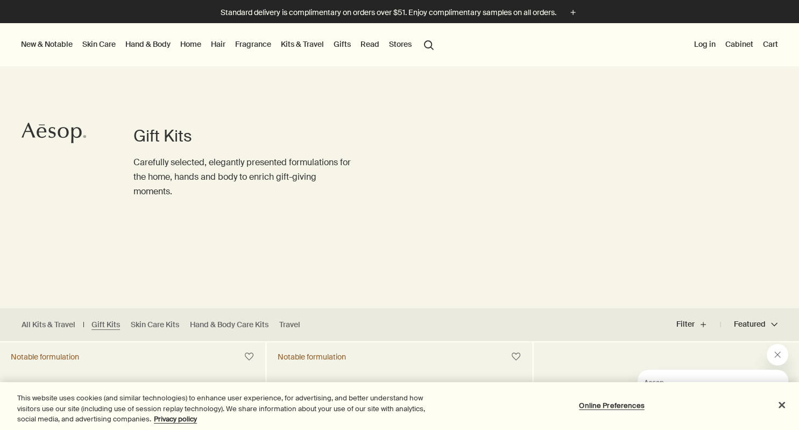
click at [374, 44] on link "Read" at bounding box center [369, 44] width 23 height 14
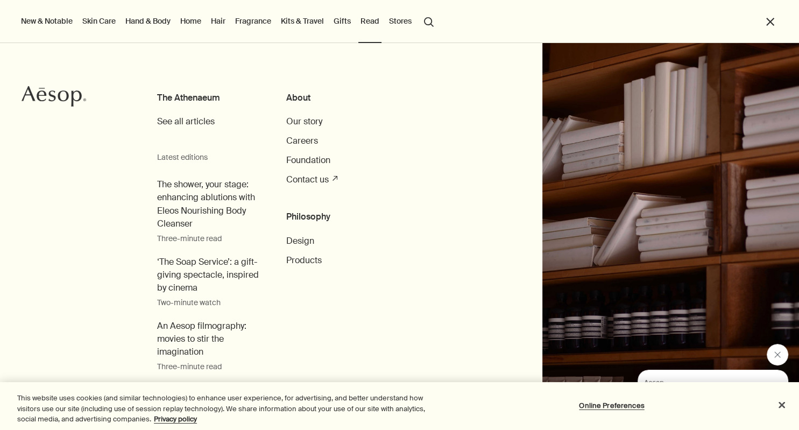
click at [410, 22] on button "Stores" at bounding box center [400, 21] width 27 height 14
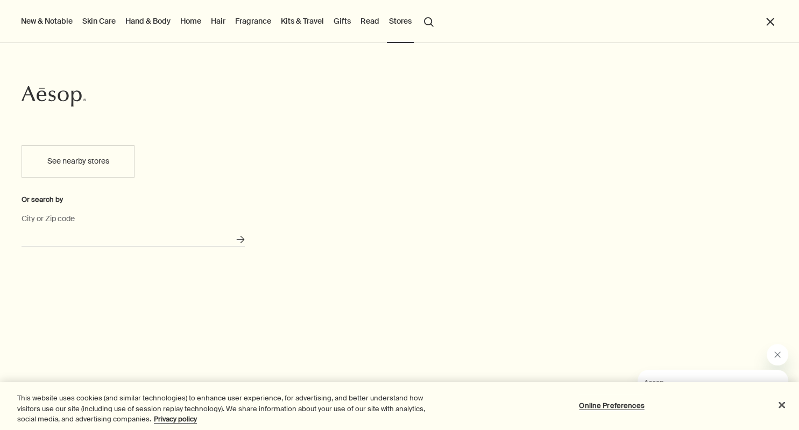
click at [103, 241] on input "City or Zip code" at bounding box center [133, 238] width 223 height 17
drag, startPoint x: 504, startPoint y: 213, endPoint x: 491, endPoint y: 213, distance: 12.4
click at [491, 213] on div "Aesop See nearby stores Or search by City or Zip code Search for stores" at bounding box center [399, 236] width 799 height 387
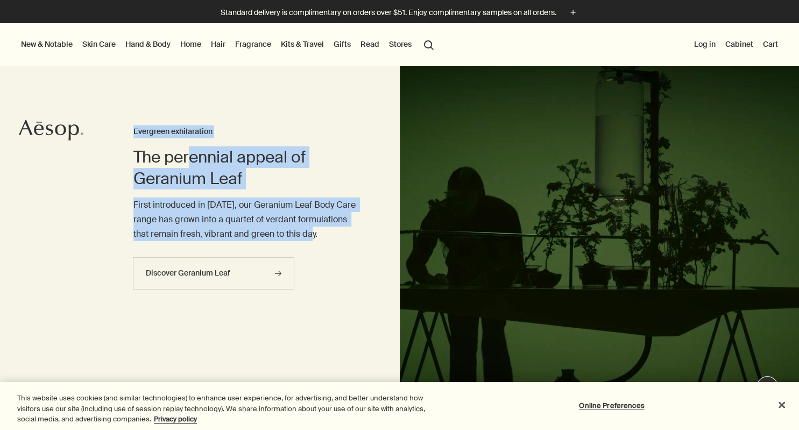
drag, startPoint x: 193, startPoint y: 149, endPoint x: 360, endPoint y: 238, distance: 188.6
click at [360, 238] on div "The perennial appeal of Geranium Leaf Evergreen exhilaration First introduced i…" at bounding box center [399, 246] width 799 height 360
click at [319, 184] on h2 "The perennial appeal of Geranium Leaf" at bounding box center [244, 167] width 223 height 43
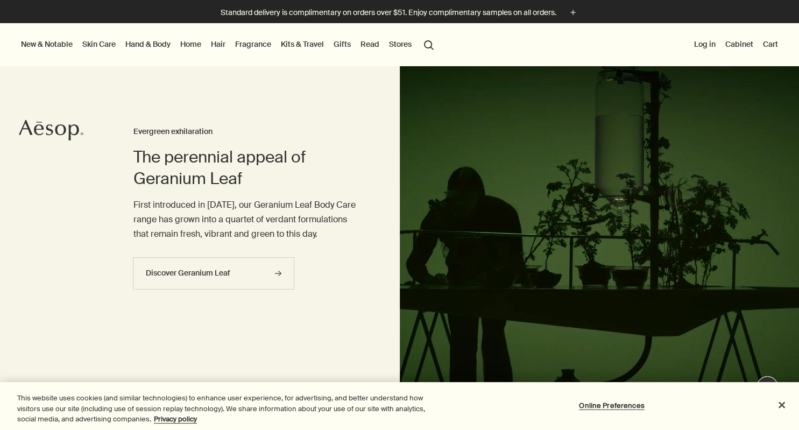
click at [57, 41] on button "New & Notable" at bounding box center [47, 44] width 56 height 14
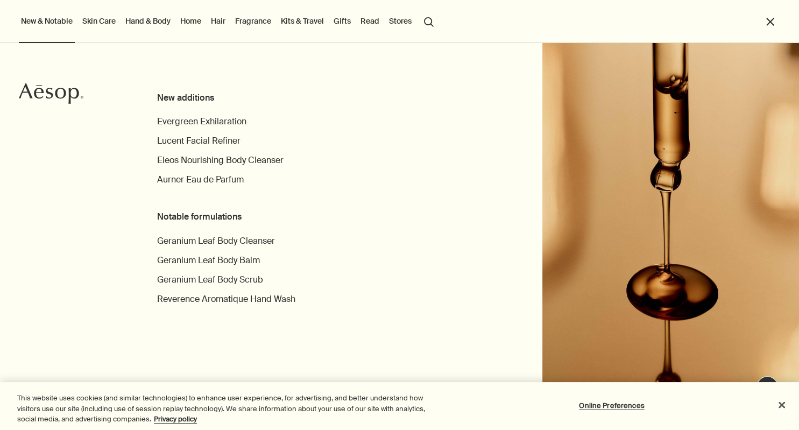
click at [159, 19] on link "Hand & Body" at bounding box center [147, 21] width 49 height 14
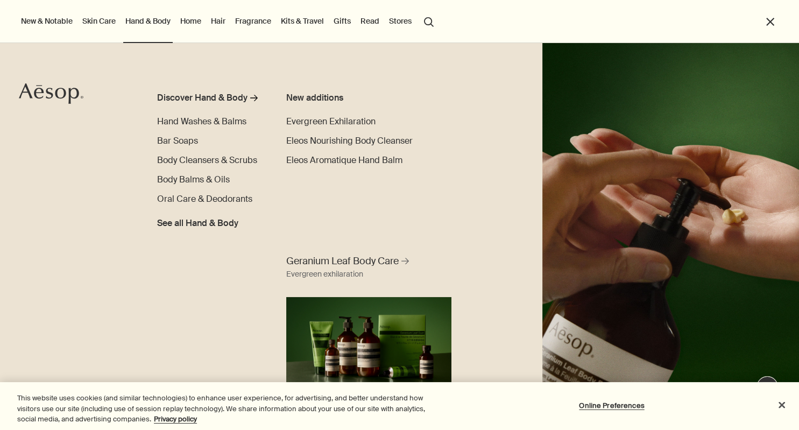
click at [190, 19] on link "Home" at bounding box center [190, 21] width 25 height 14
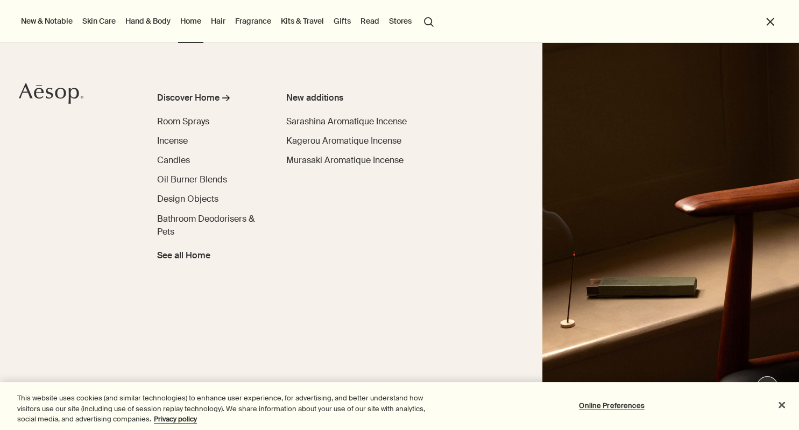
click at [392, 339] on div "New additions Sarashina Aromatique Incense Kagerou Aromatique Incense Murasaki …" at bounding box center [414, 240] width 256 height 298
click at [191, 199] on span "Design Objects" at bounding box center [187, 198] width 61 height 11
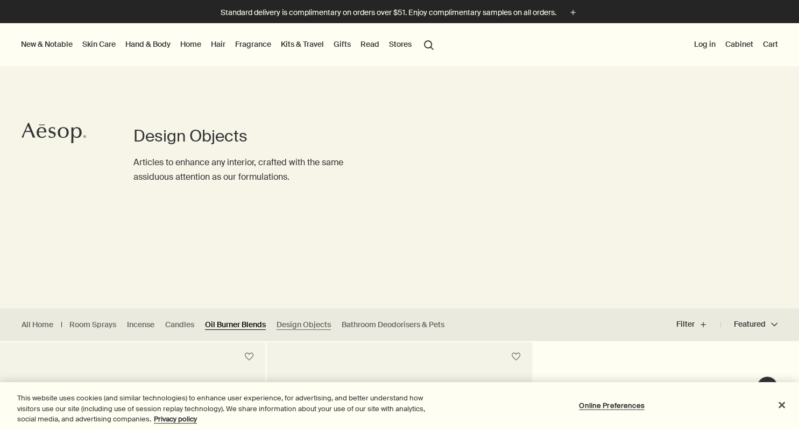
click at [246, 323] on link "Oil Burner Blends" at bounding box center [235, 324] width 61 height 10
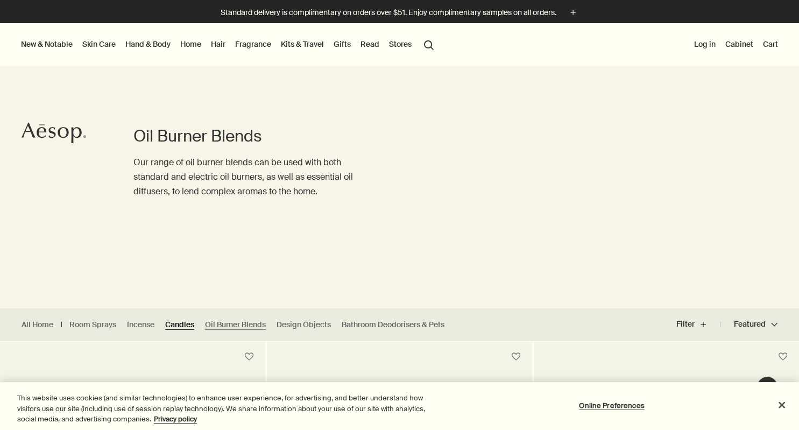
click at [188, 324] on link "Candles" at bounding box center [179, 324] width 29 height 10
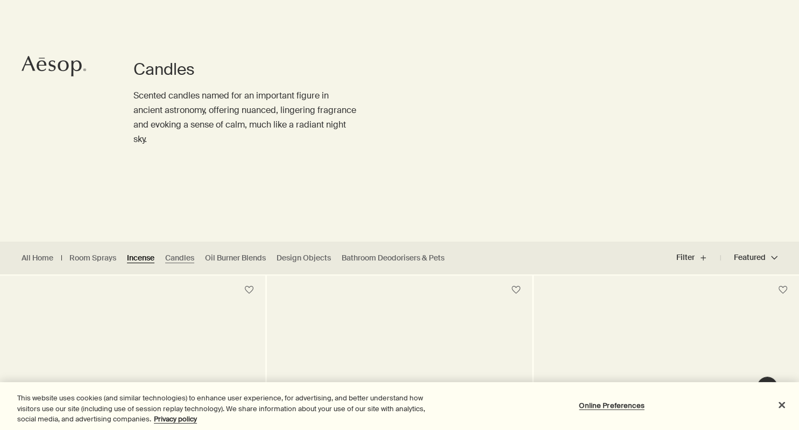
click at [134, 257] on link "Incense" at bounding box center [140, 258] width 27 height 10
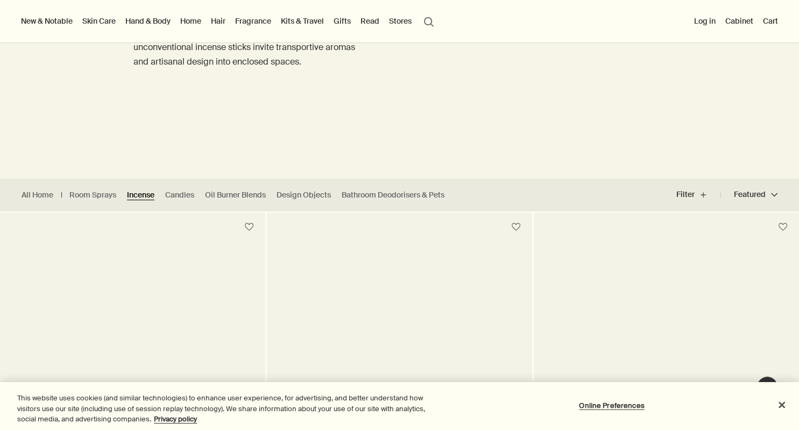
scroll to position [123, 0]
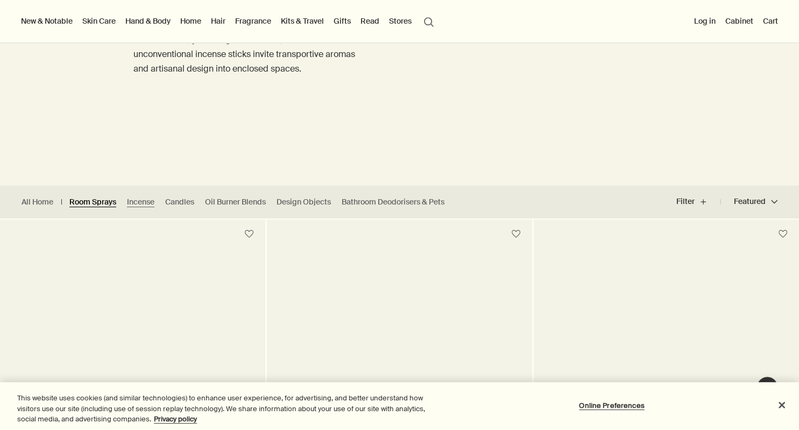
click at [102, 203] on link "Room Sprays" at bounding box center [92, 202] width 47 height 10
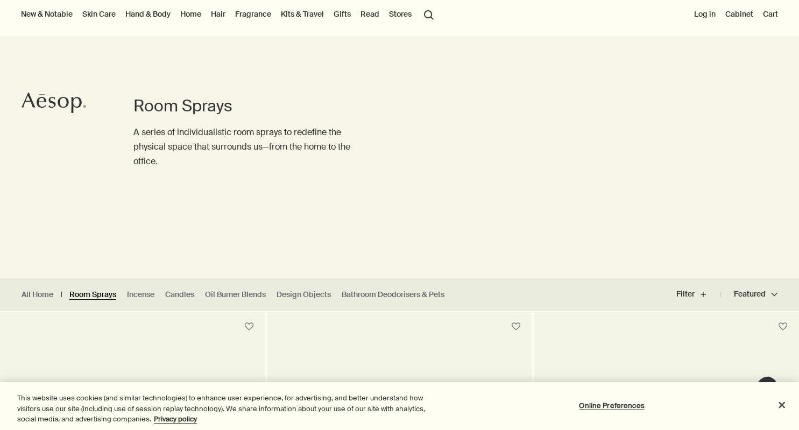
scroll to position [201, 0]
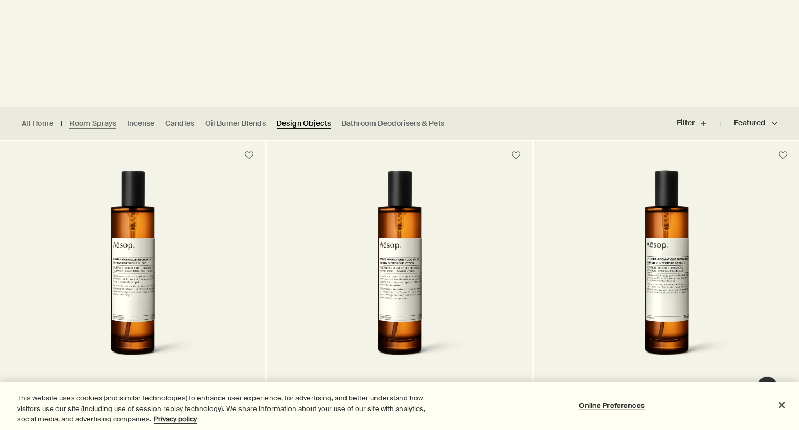
click at [302, 128] on link "Design Objects" at bounding box center [303, 123] width 54 height 10
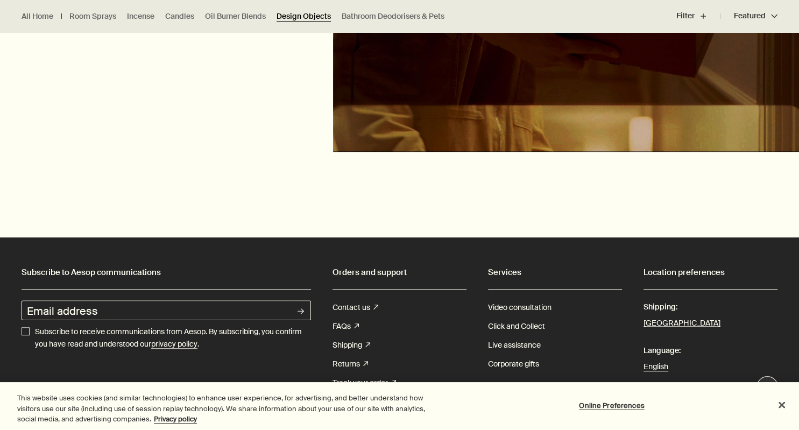
scroll to position [604, 0]
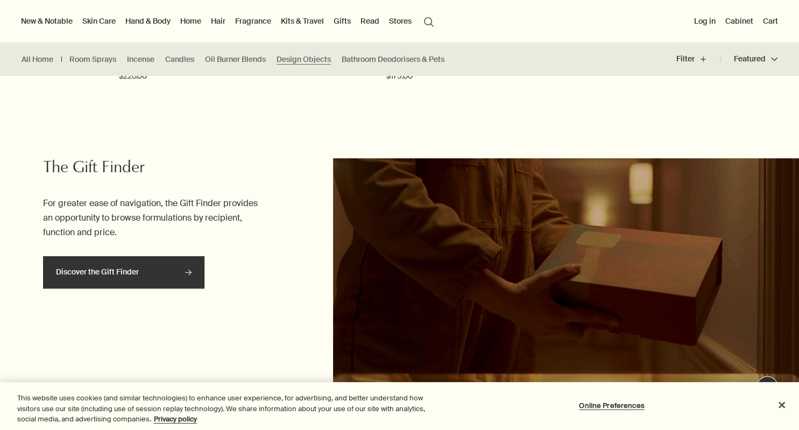
click at [188, 276] on link "Discover the Gift Finder rightArrow" at bounding box center [123, 272] width 161 height 32
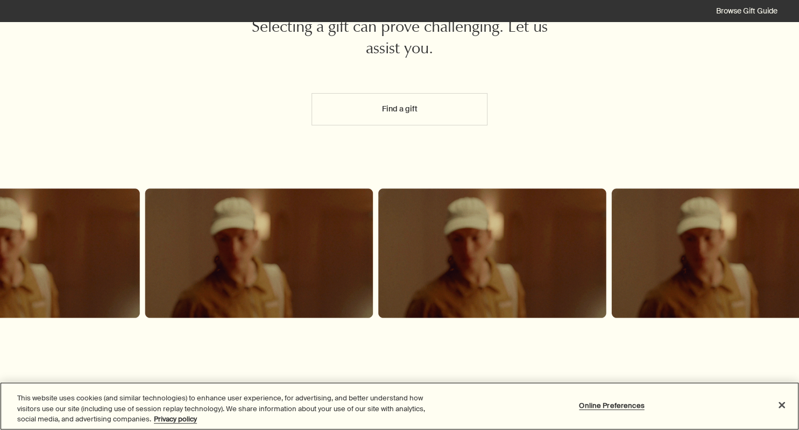
scroll to position [83, 0]
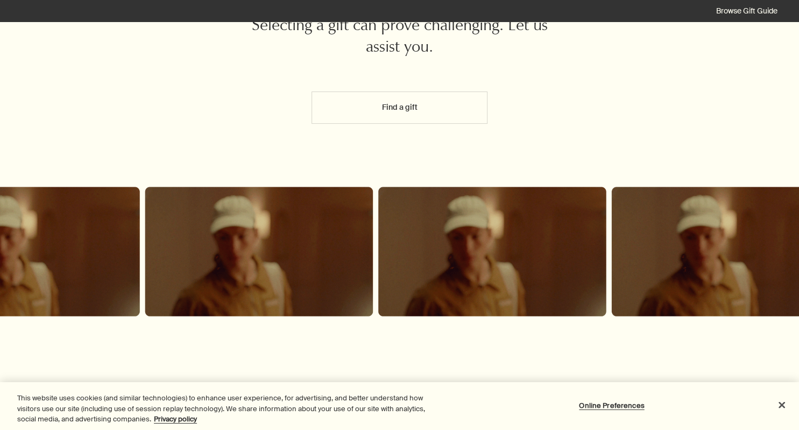
click at [407, 94] on button "Find a gift" at bounding box center [399, 107] width 176 height 32
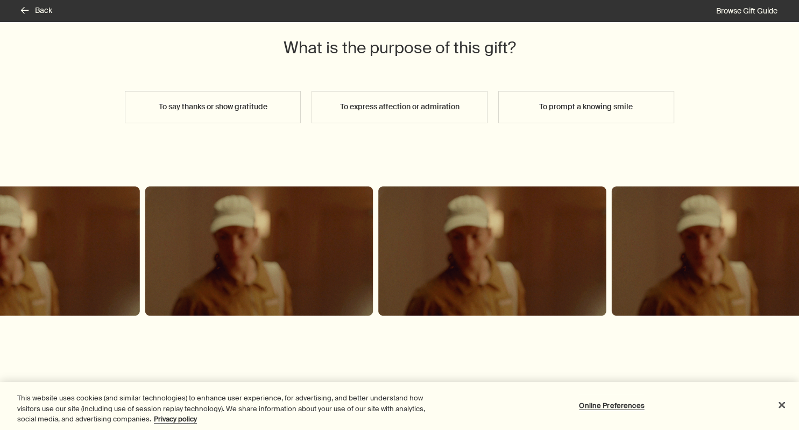
scroll to position [62, 0]
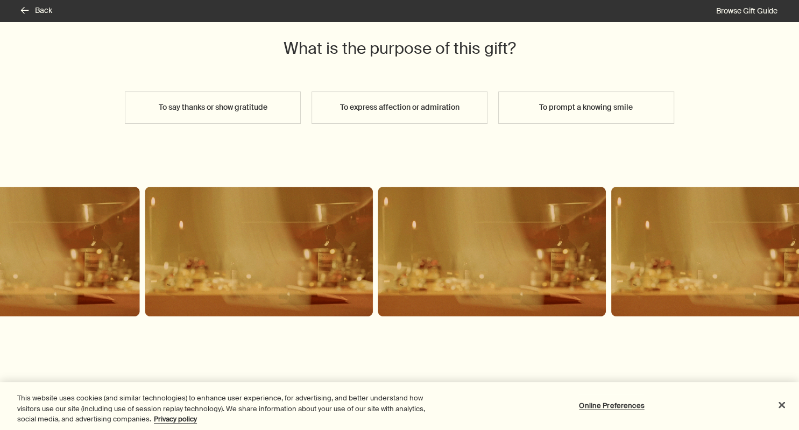
click at [543, 117] on button "To prompt a knowing smile" at bounding box center [586, 107] width 176 height 32
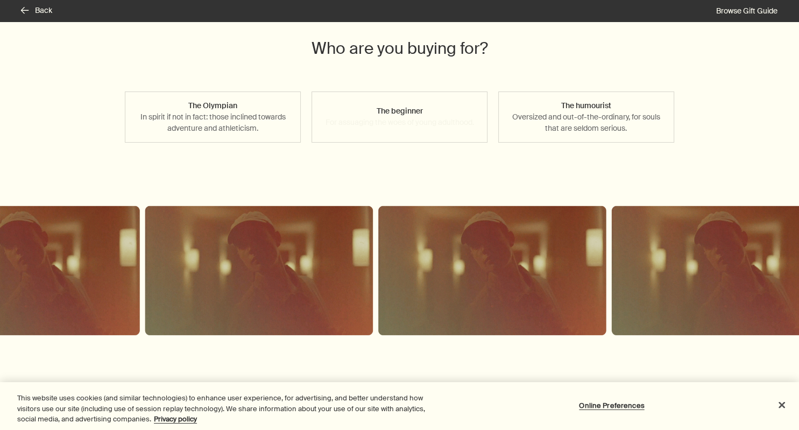
click at [445, 127] on button "The beginner For assuaging the woes of young adulthood." at bounding box center [399, 116] width 176 height 51
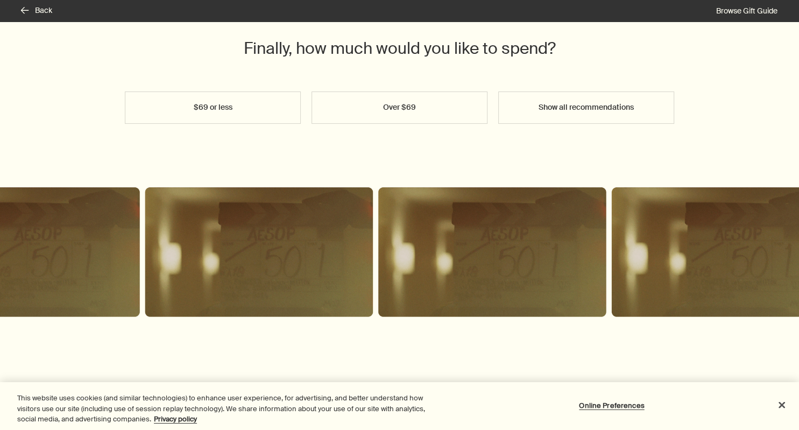
click at [529, 104] on button "Show all recommendations" at bounding box center [586, 107] width 176 height 32
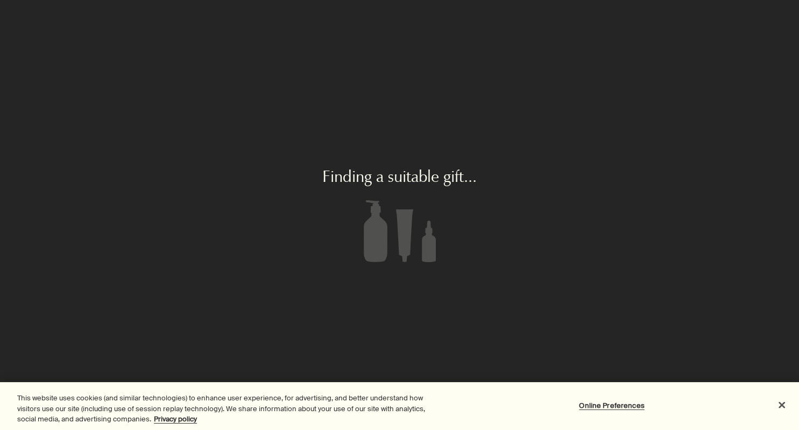
scroll to position [0, 0]
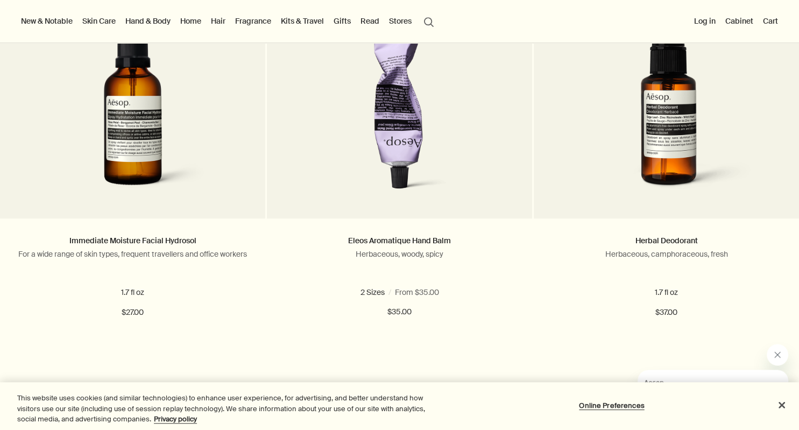
scroll to position [342, 0]
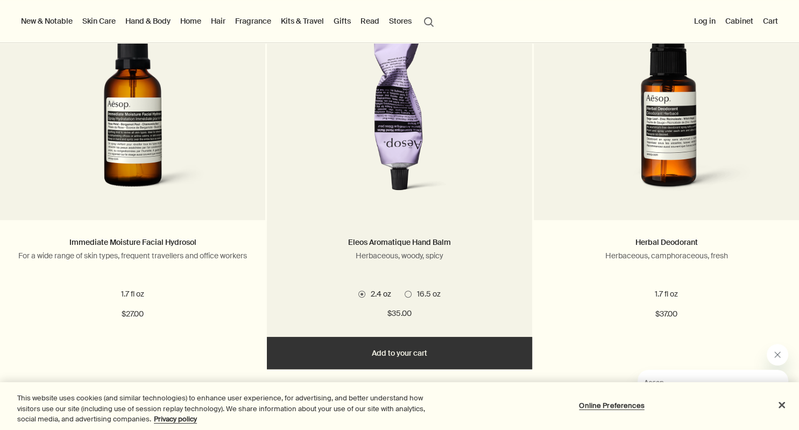
click at [410, 296] on span at bounding box center [407, 293] width 7 height 7
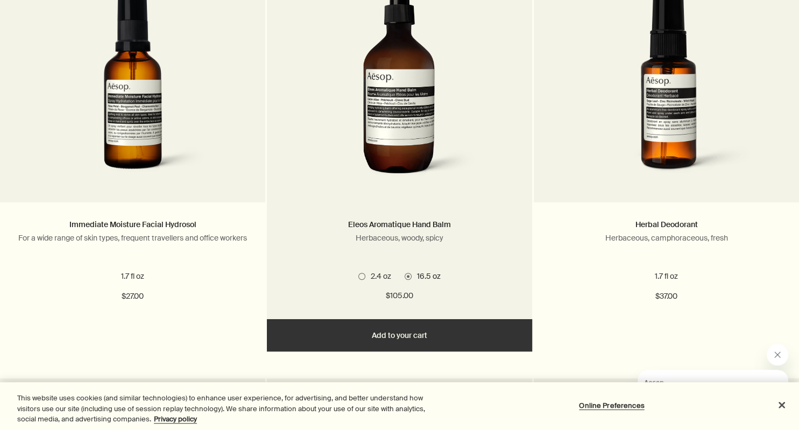
scroll to position [360, 0]
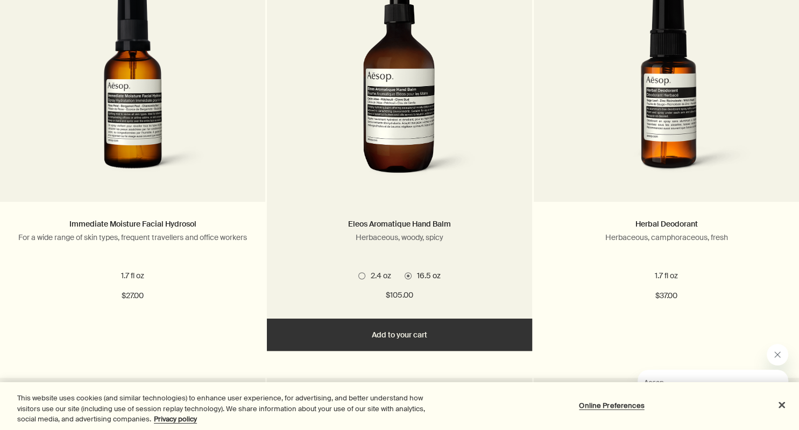
click at [362, 276] on span at bounding box center [361, 275] width 7 height 7
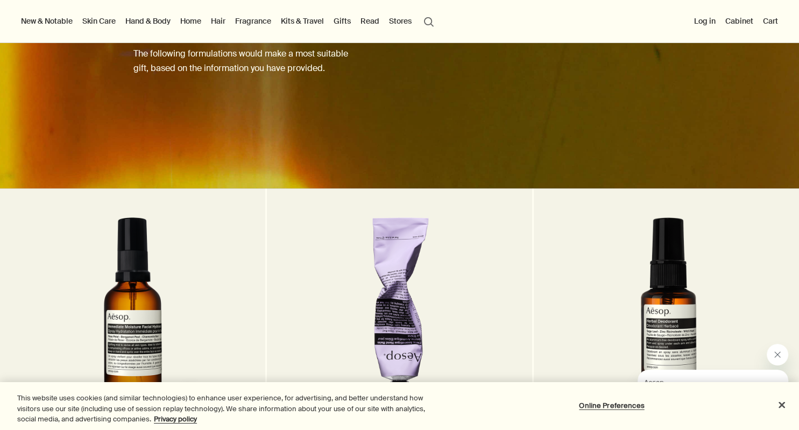
scroll to position [0, 0]
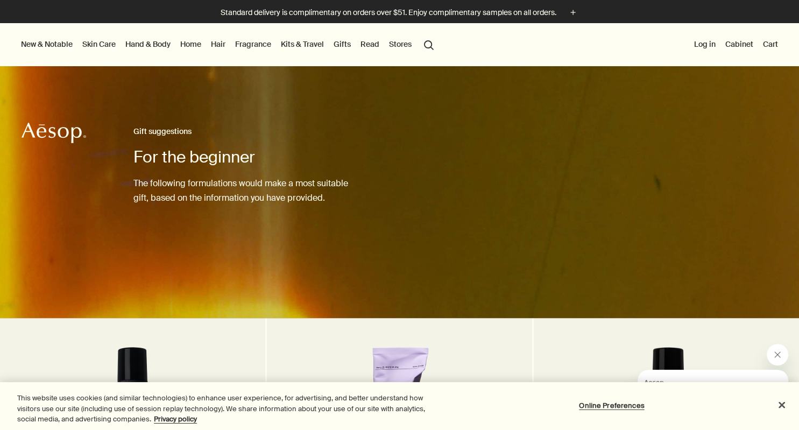
click at [218, 44] on link "Hair" at bounding box center [218, 44] width 19 height 14
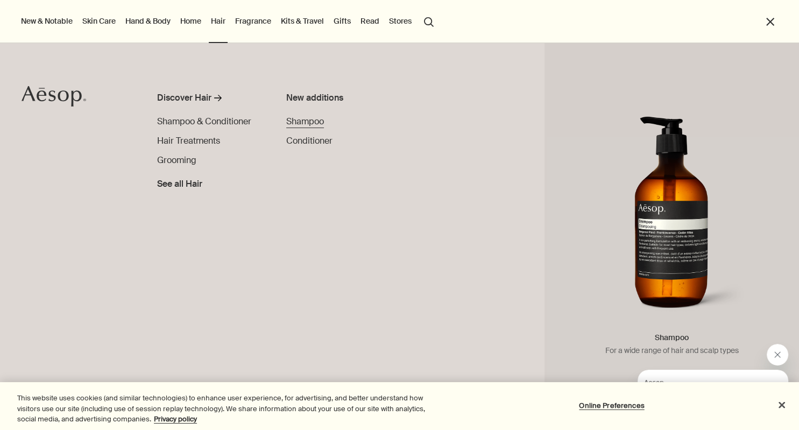
click at [298, 122] on span "Shampoo" at bounding box center [305, 121] width 38 height 11
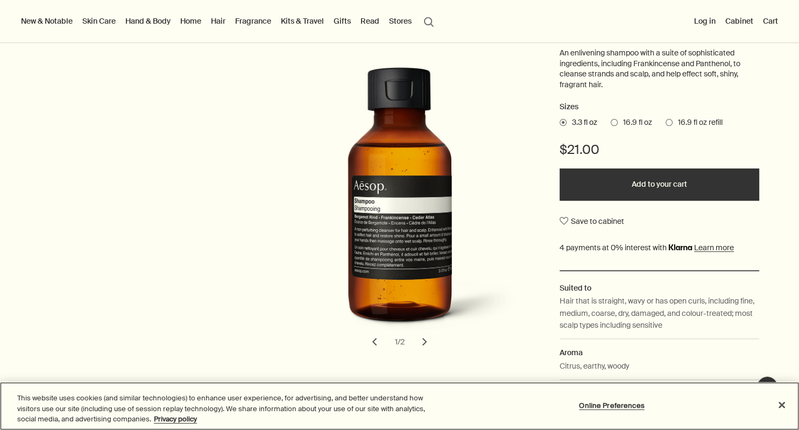
scroll to position [138, 0]
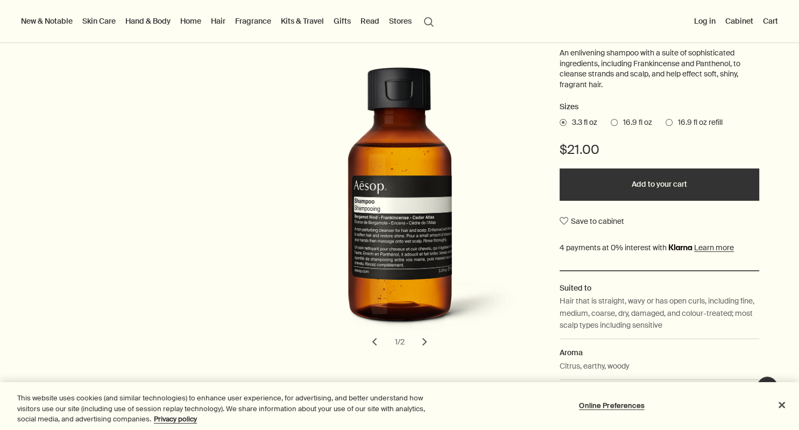
click at [620, 122] on span "16.9 fl oz" at bounding box center [634, 122] width 34 height 11
click at [610, 122] on input "16.9 fl oz" at bounding box center [610, 120] width 0 height 7
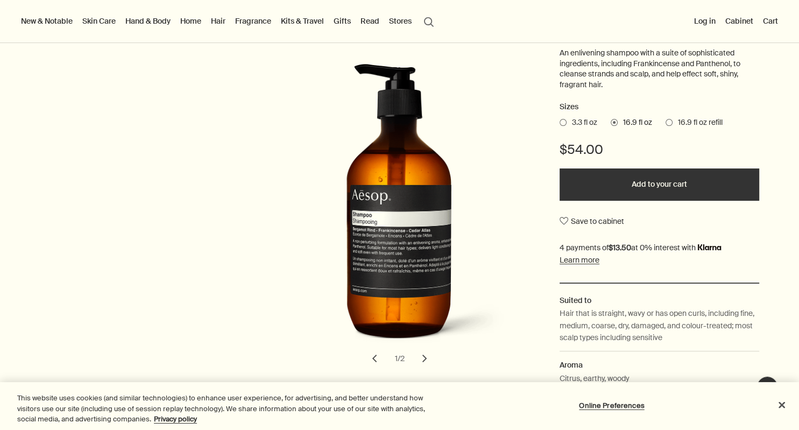
click at [672, 122] on span at bounding box center [668, 122] width 7 height 7
click at [665, 122] on input "16.9 fl oz refill" at bounding box center [665, 120] width 0 height 7
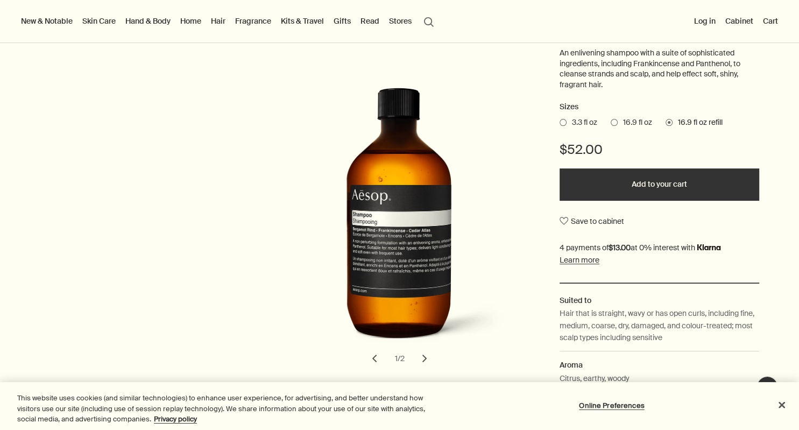
click at [635, 123] on span "16.9 fl oz" at bounding box center [634, 122] width 34 height 11
click at [610, 123] on input "16.9 fl oz" at bounding box center [610, 120] width 0 height 7
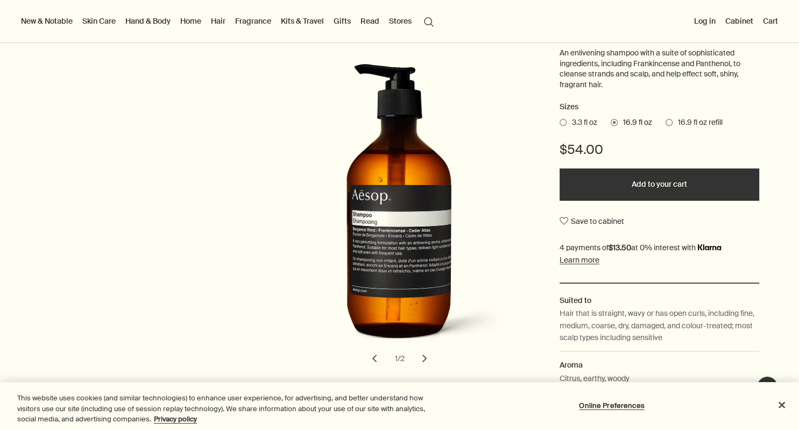
click at [674, 180] on button "Add to your cart" at bounding box center [658, 184] width 199 height 32
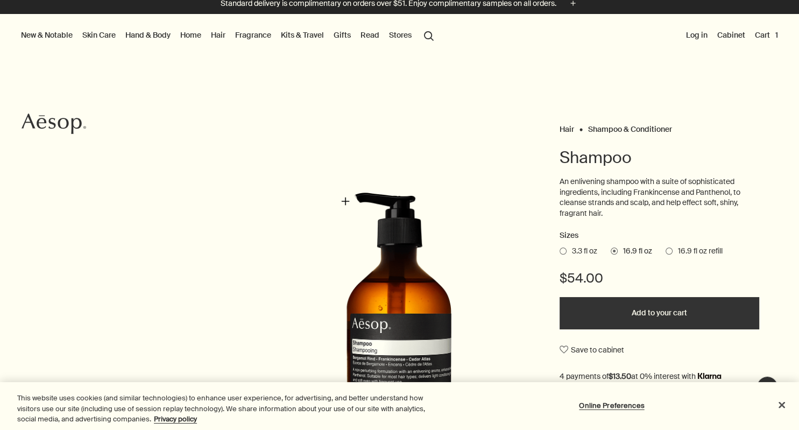
scroll to position [9, 0]
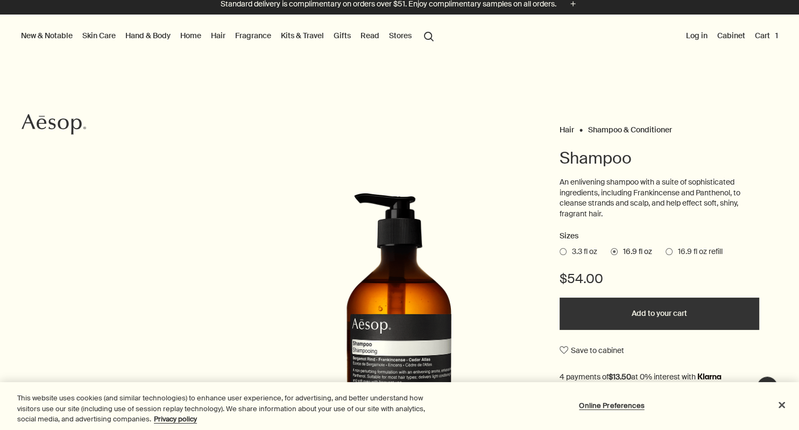
click at [344, 32] on link "Gifts" at bounding box center [342, 35] width 22 height 14
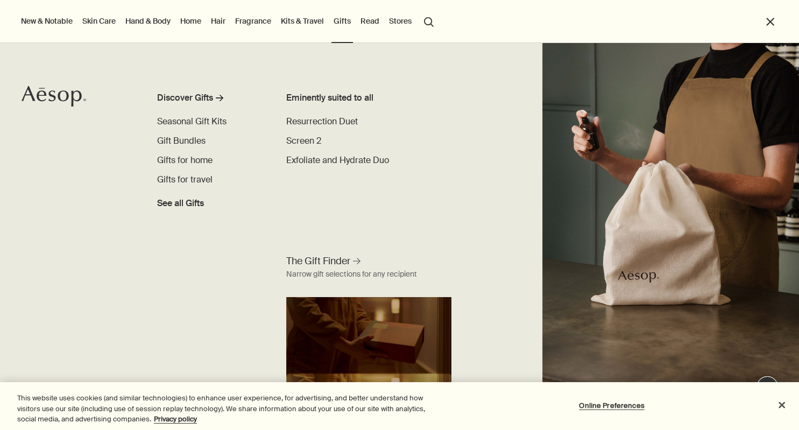
click at [56, 23] on button "New & Notable" at bounding box center [47, 21] width 56 height 14
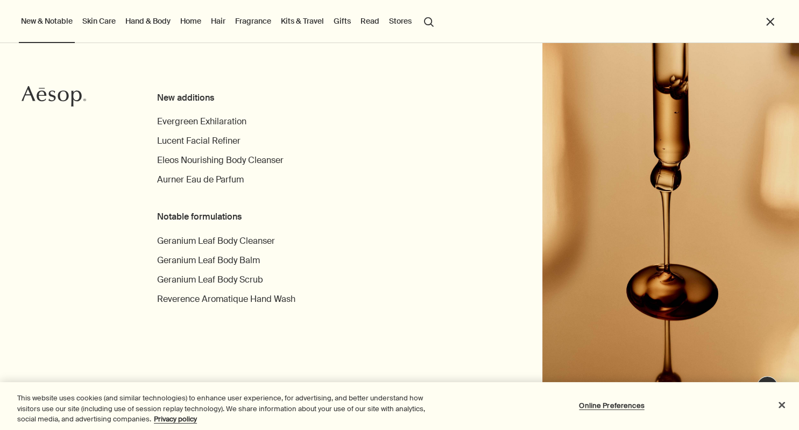
click at [96, 27] on link "Skin Care" at bounding box center [99, 21] width 38 height 14
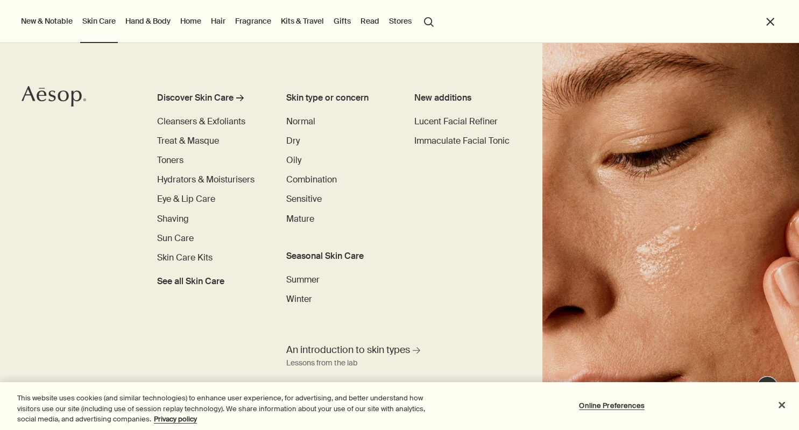
click at [101, 25] on link "Skin Care" at bounding box center [99, 21] width 38 height 14
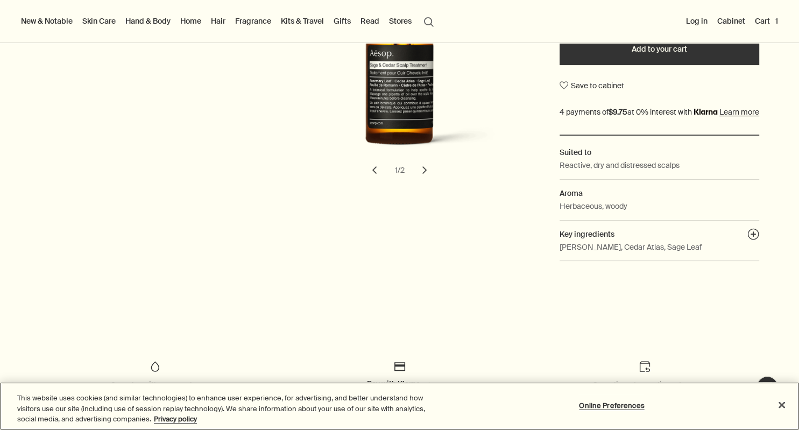
scroll to position [322, 0]
